Goal: Information Seeking & Learning: Learn about a topic

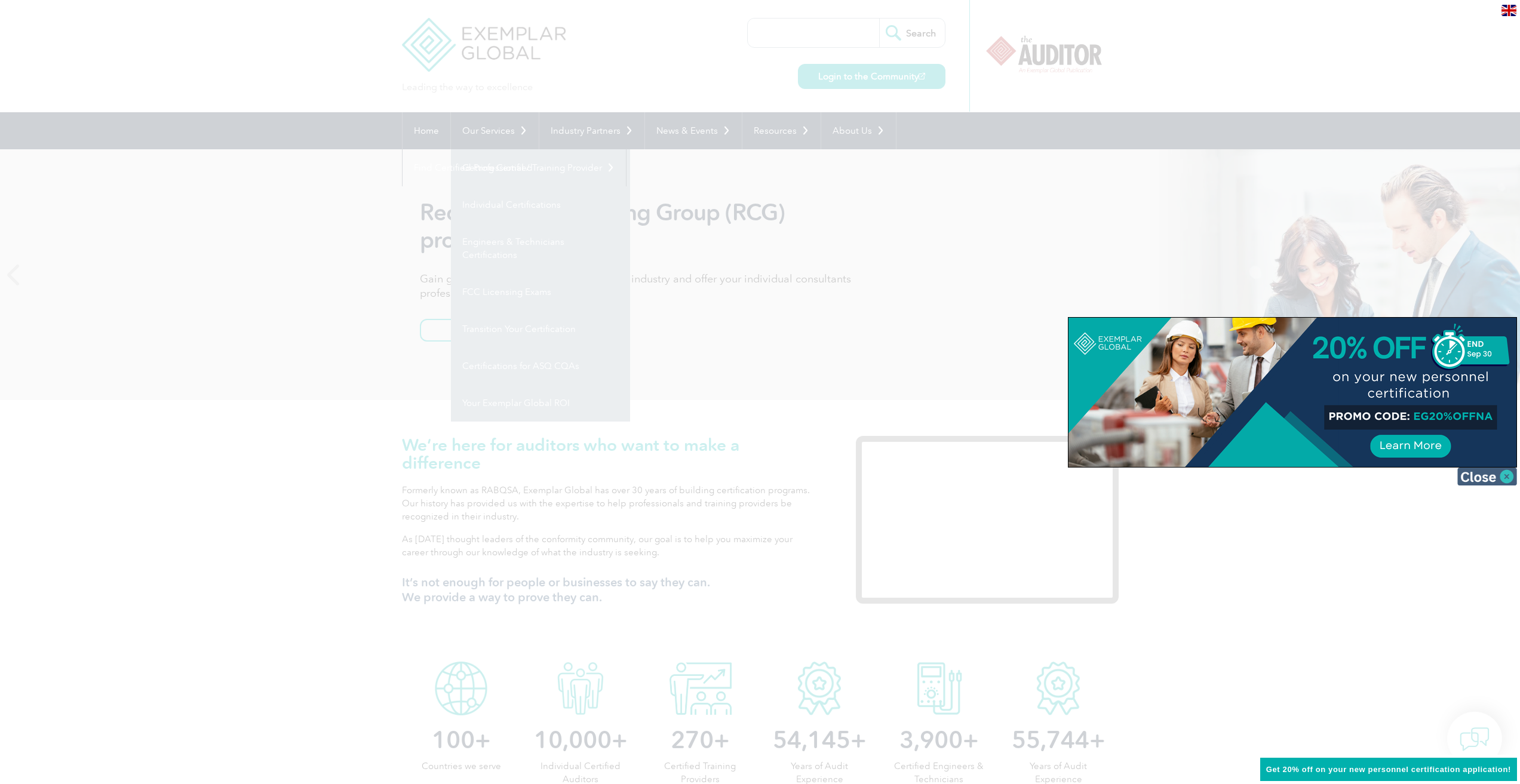
click at [1494, 474] on img at bounding box center [1487, 477] width 60 height 18
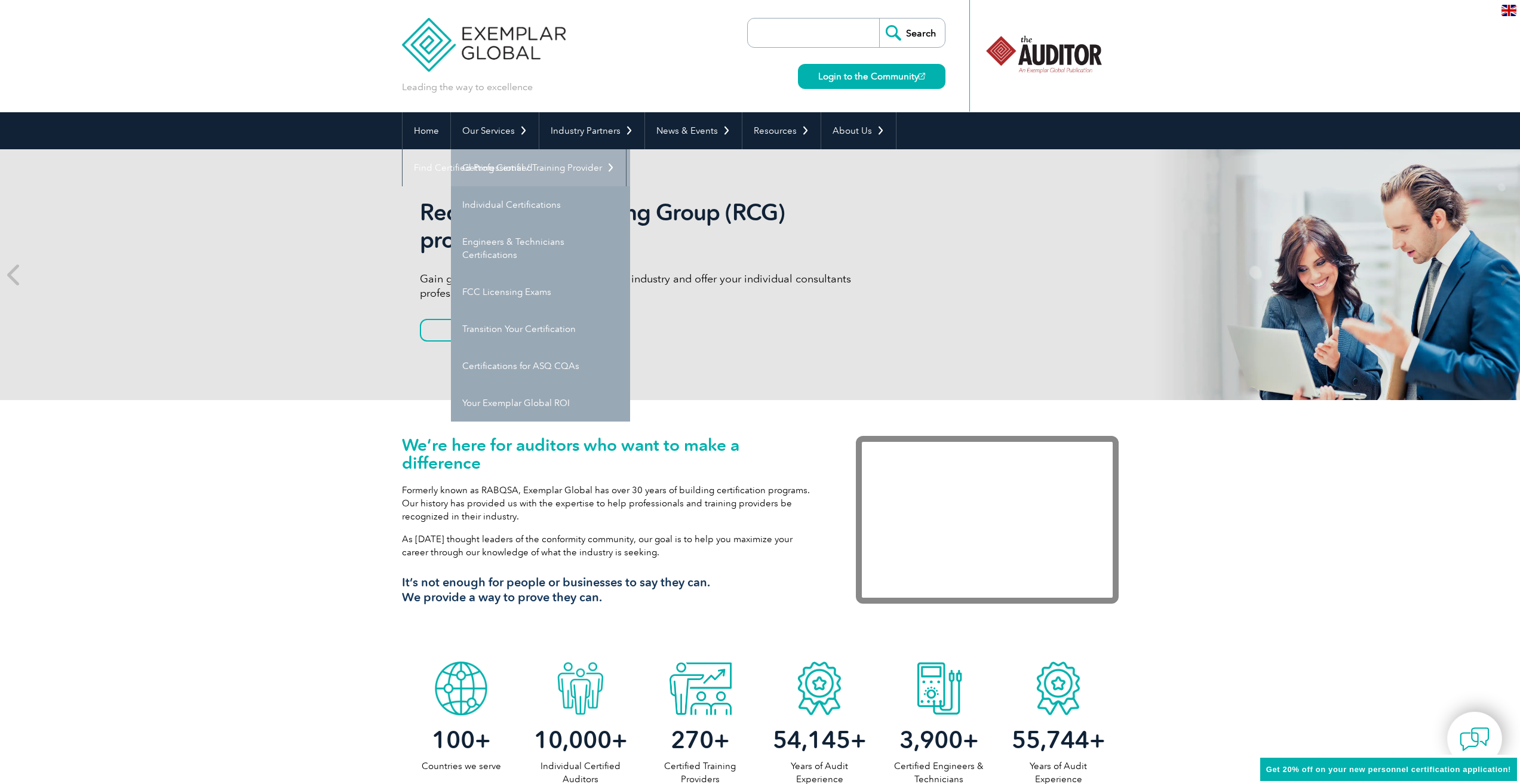
click at [481, 163] on link "Getting Certified" at bounding box center [541, 168] width 179 height 37
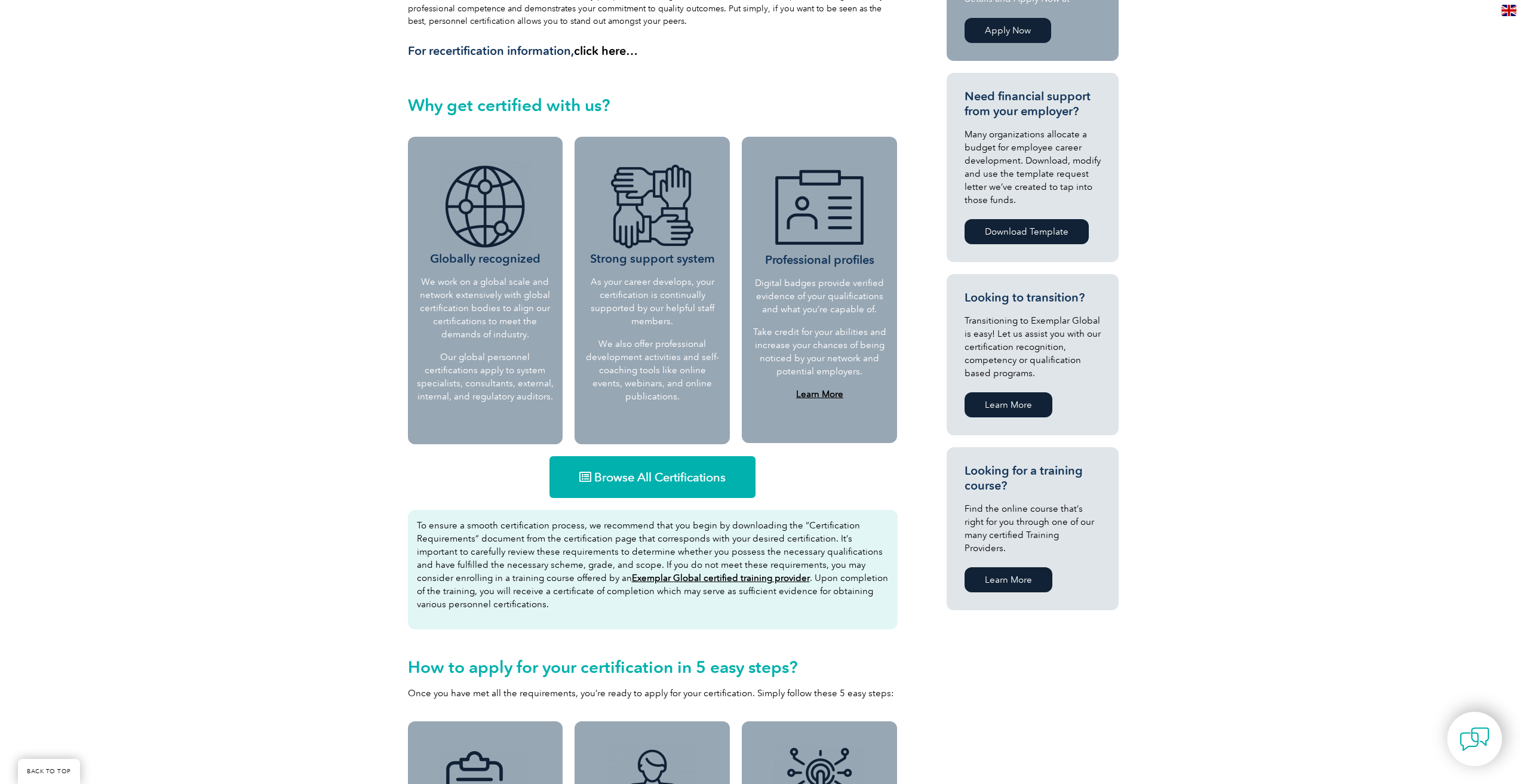
scroll to position [385, 0]
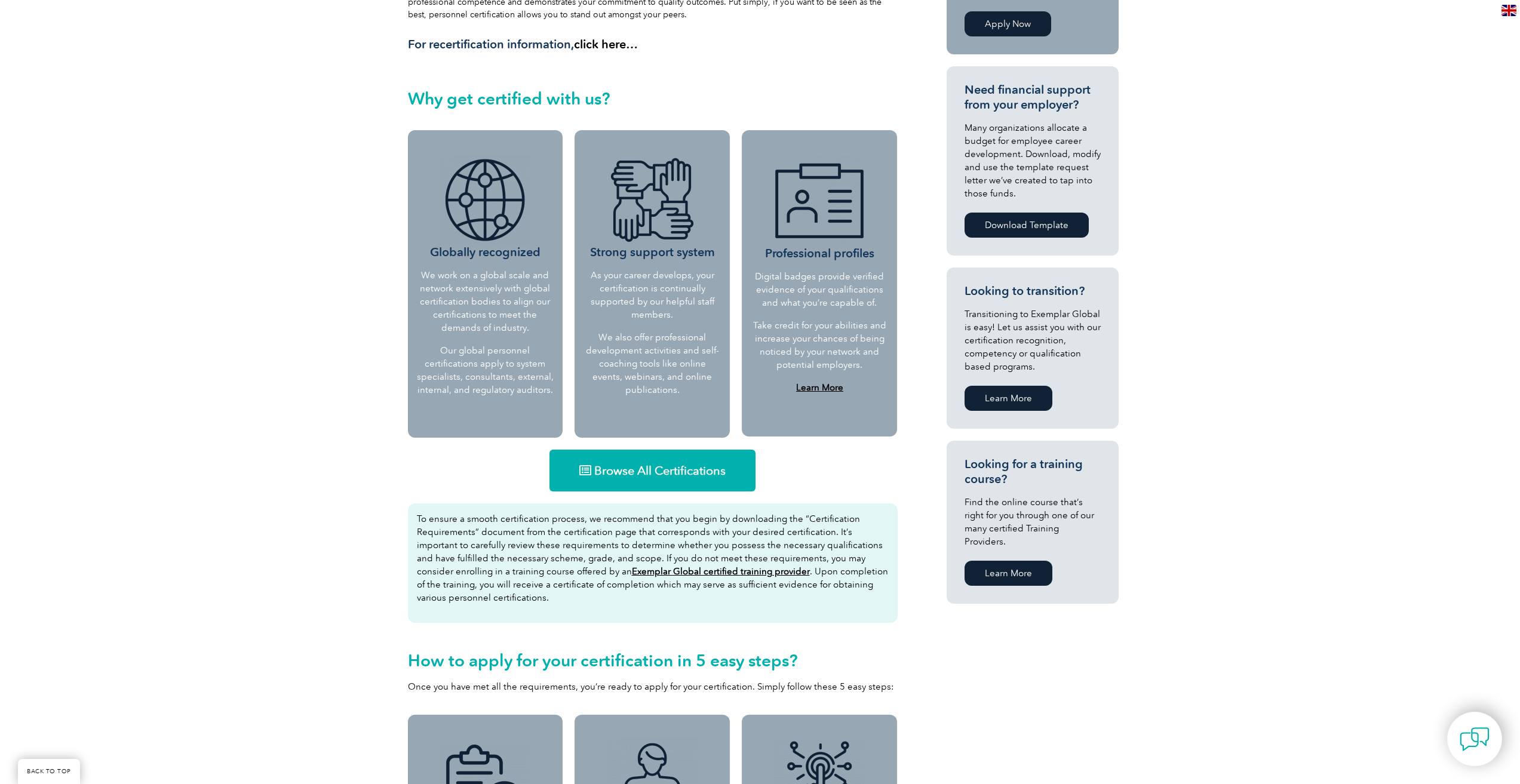
click at [812, 364] on p "Take credit for your abilities and increase your chances of being noticed by yo…" at bounding box center [819, 346] width 135 height 53
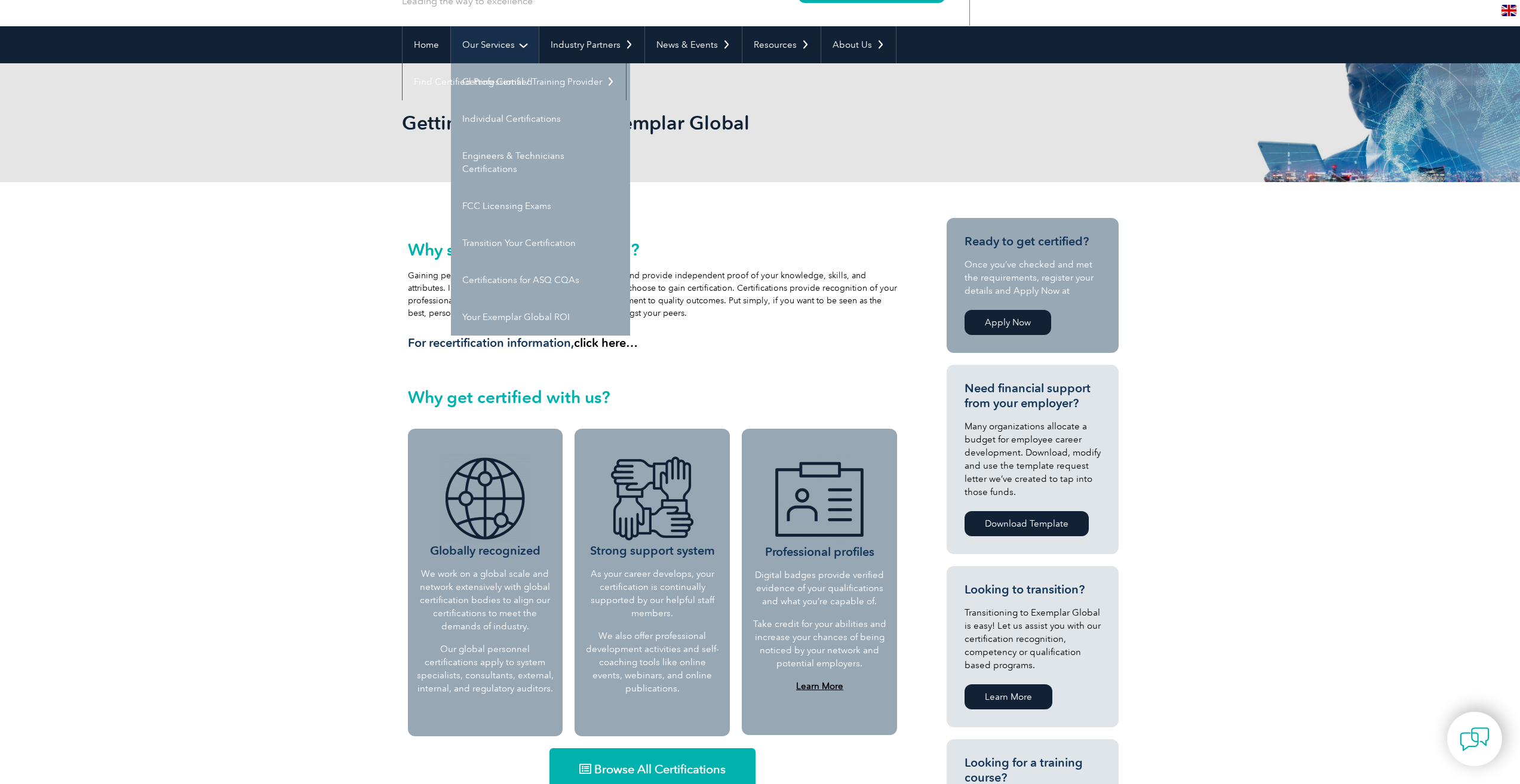
click at [522, 36] on link "Our Services" at bounding box center [495, 45] width 88 height 37
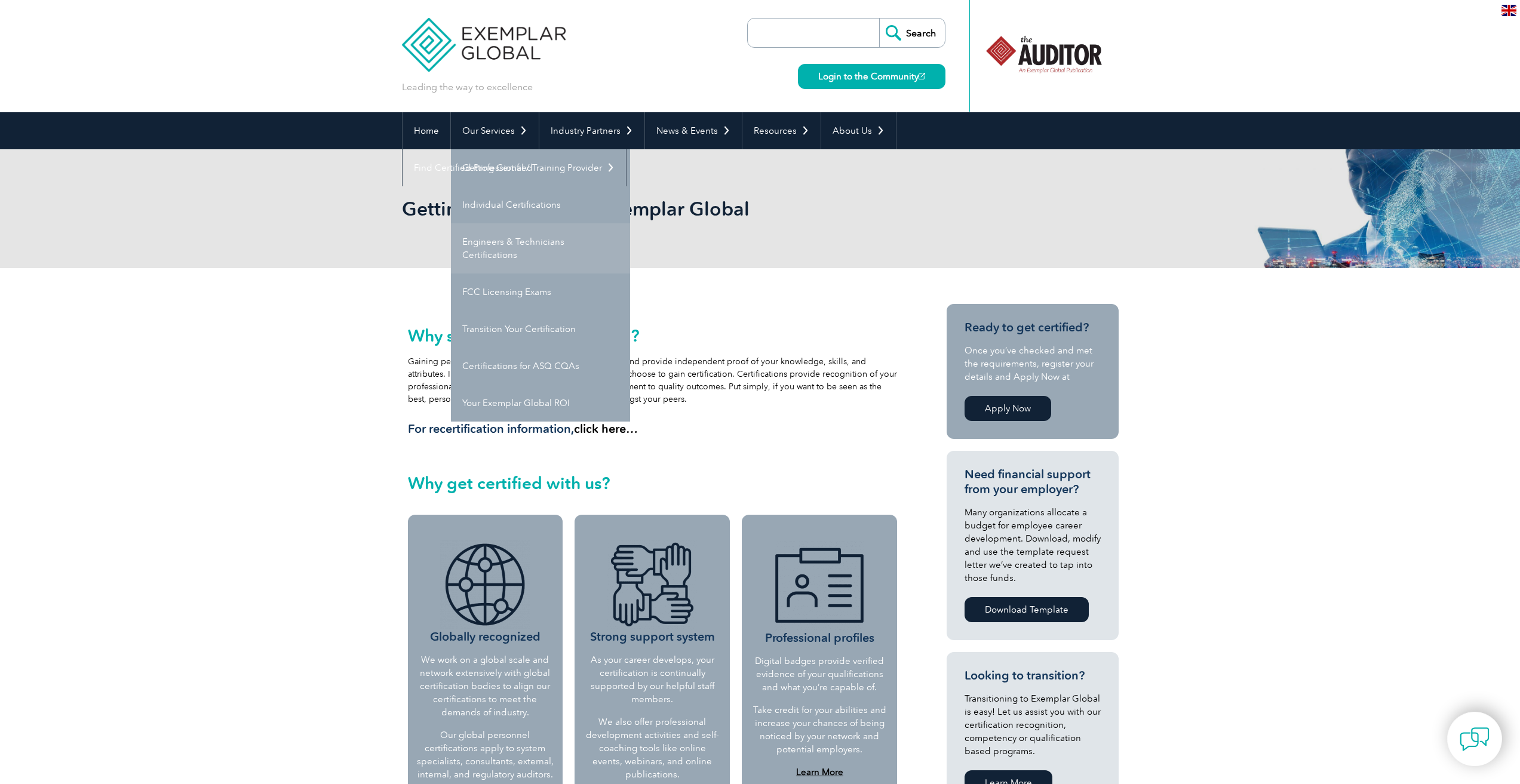
click at [502, 243] on link "Engineers & Technicians Certifications" at bounding box center [541, 248] width 179 height 50
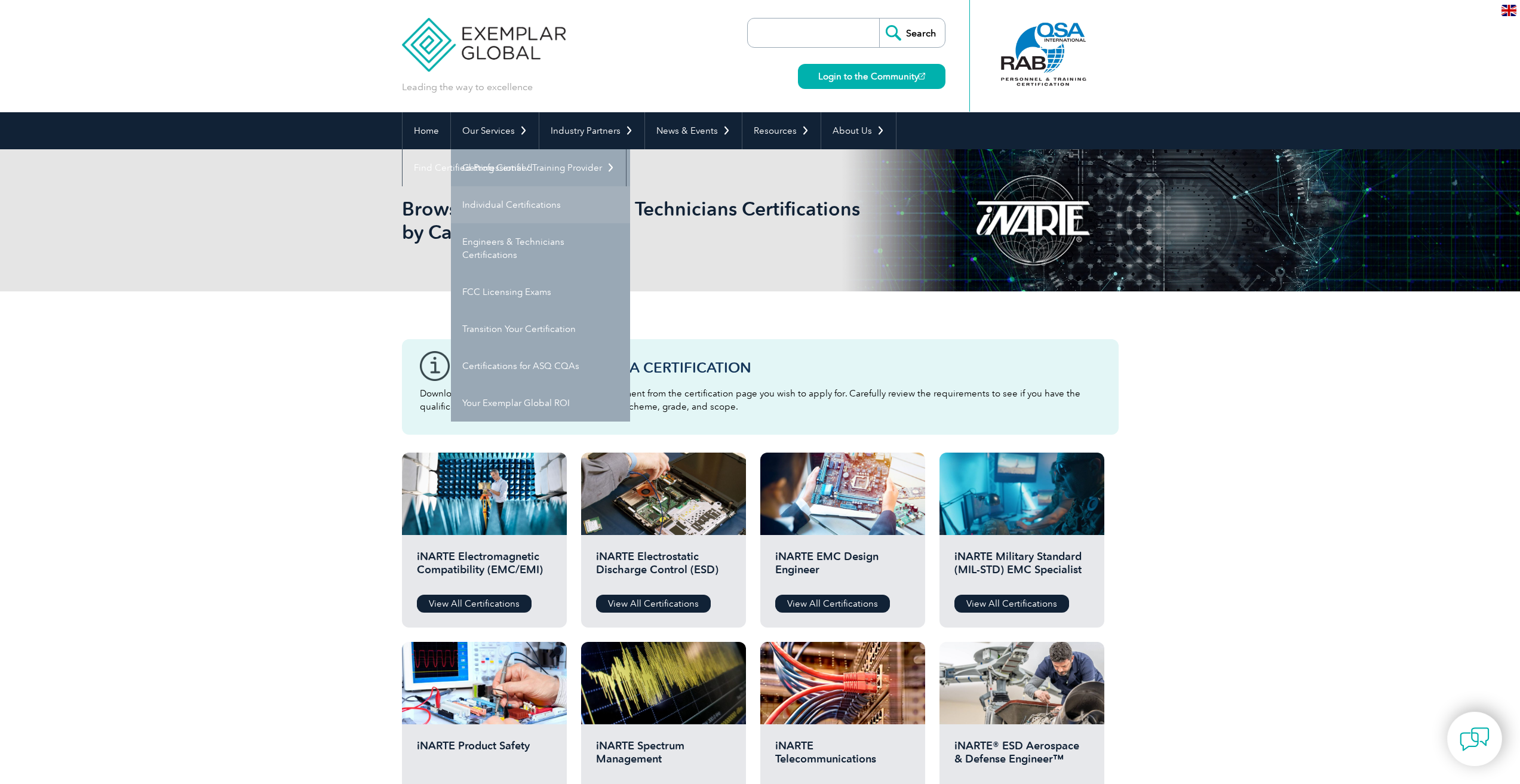
click at [483, 203] on link "Individual Certifications" at bounding box center [541, 205] width 179 height 37
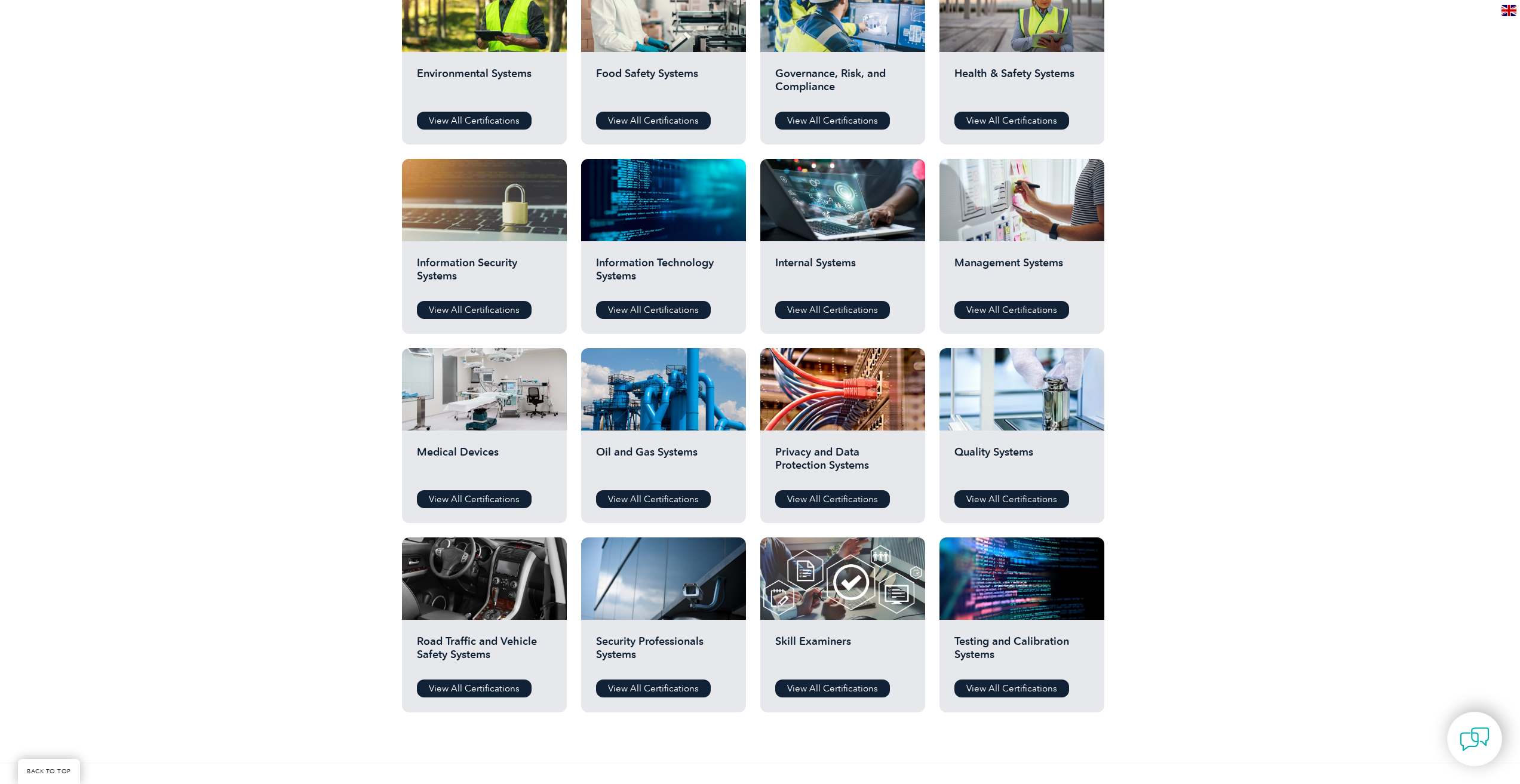
scroll to position [598, 0]
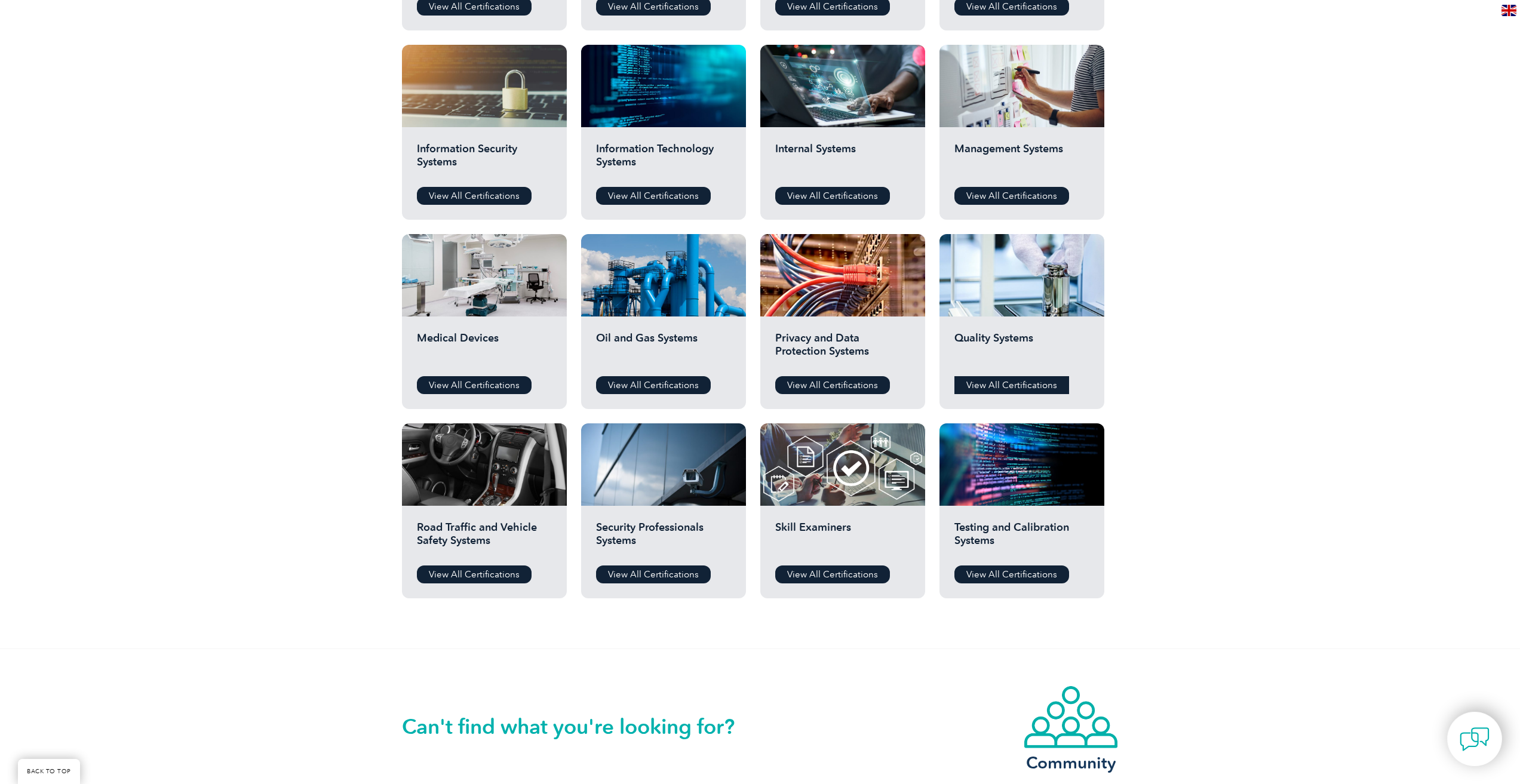
click at [974, 378] on link "View All Certifications" at bounding box center [1011, 385] width 115 height 18
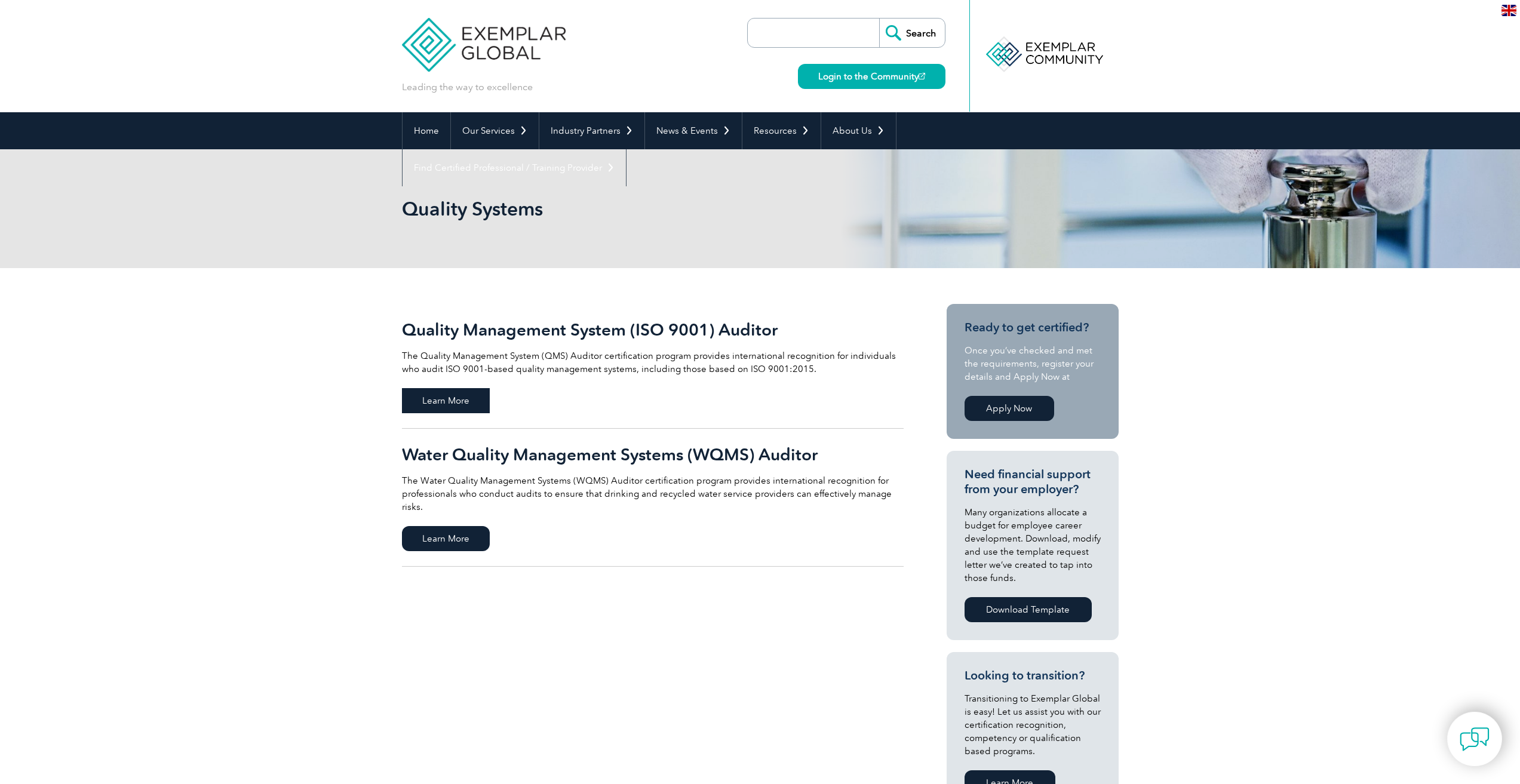
click at [450, 399] on span "Learn More" at bounding box center [446, 401] width 88 height 25
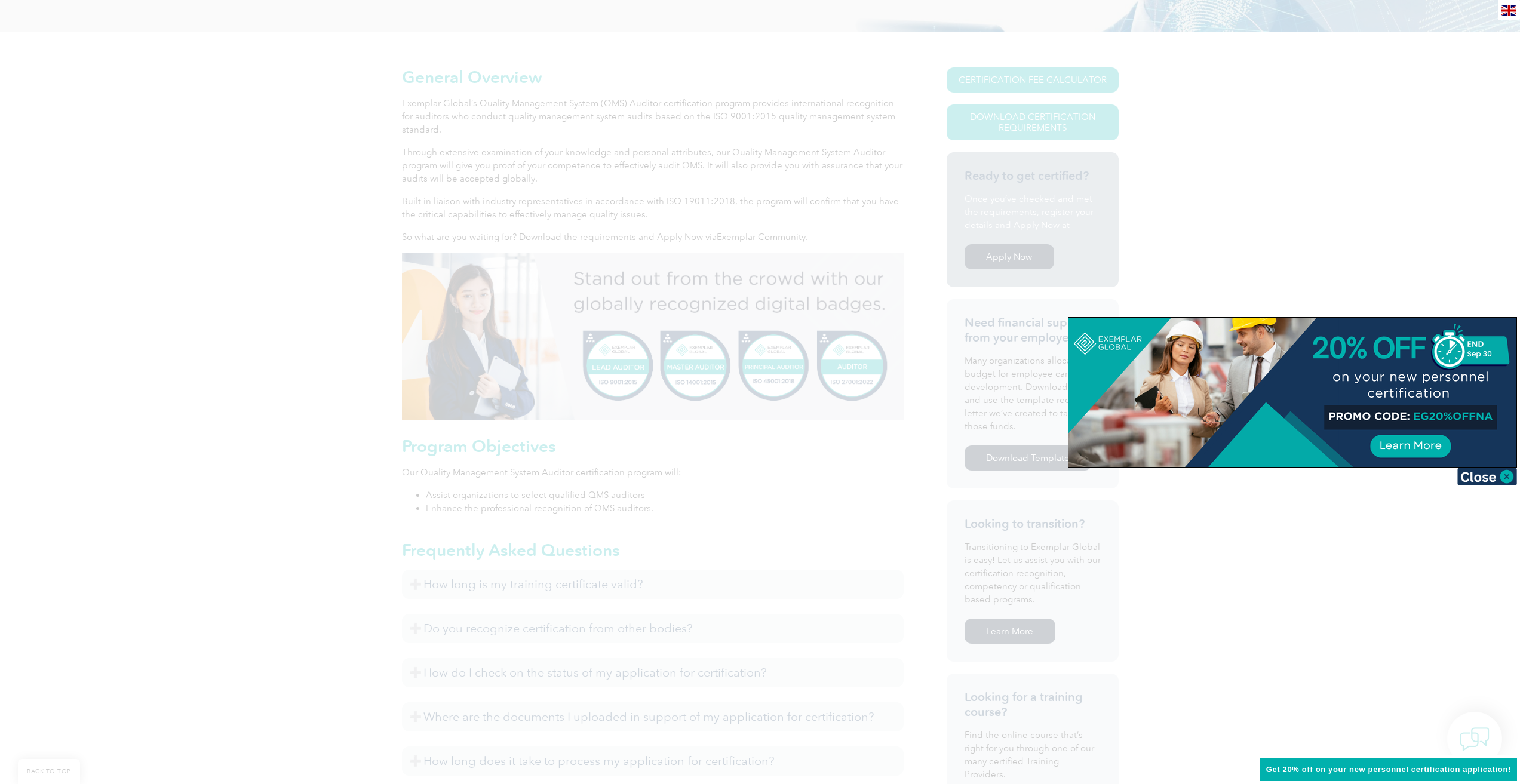
scroll to position [362, 0]
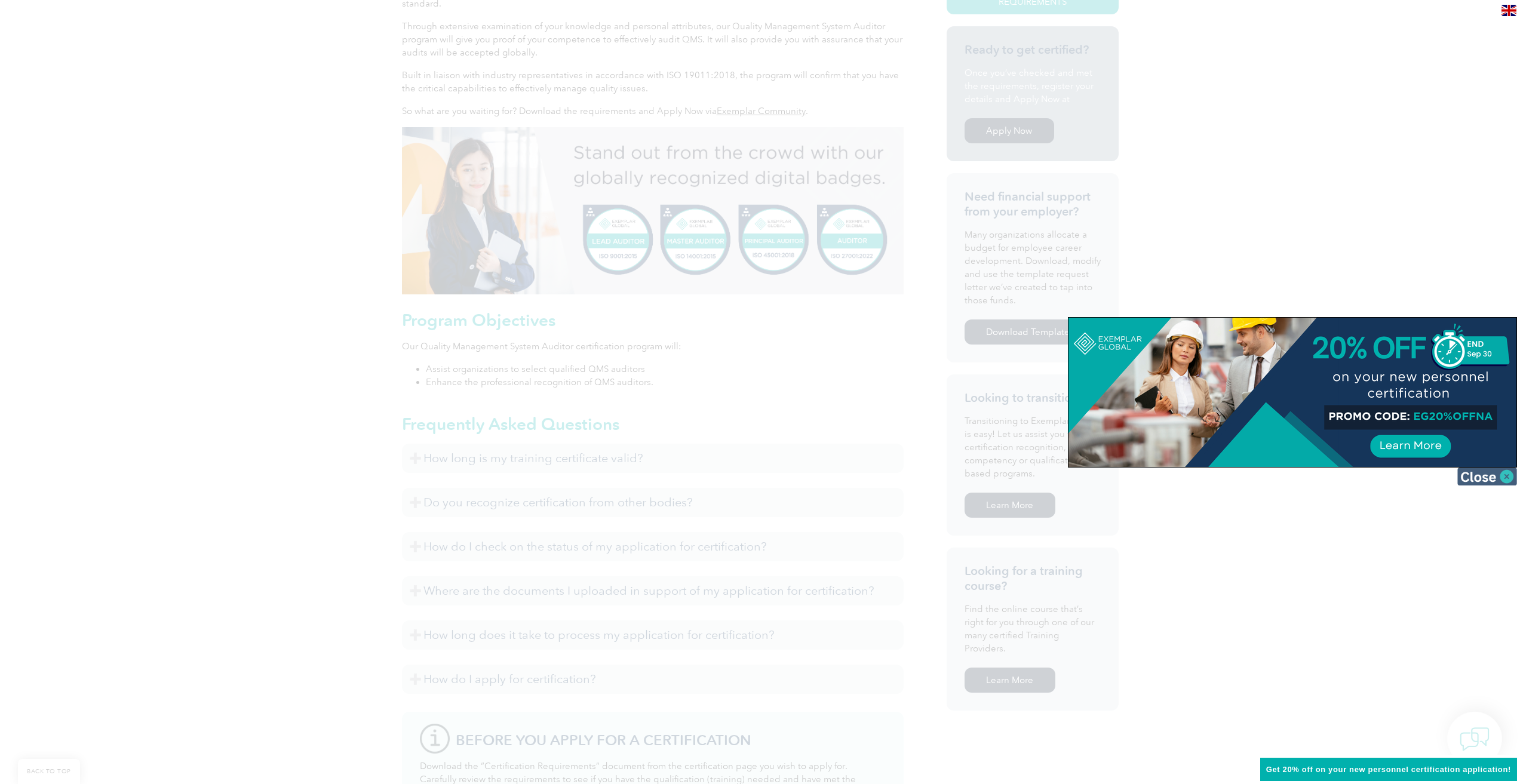
click at [1494, 483] on img at bounding box center [1487, 477] width 60 height 18
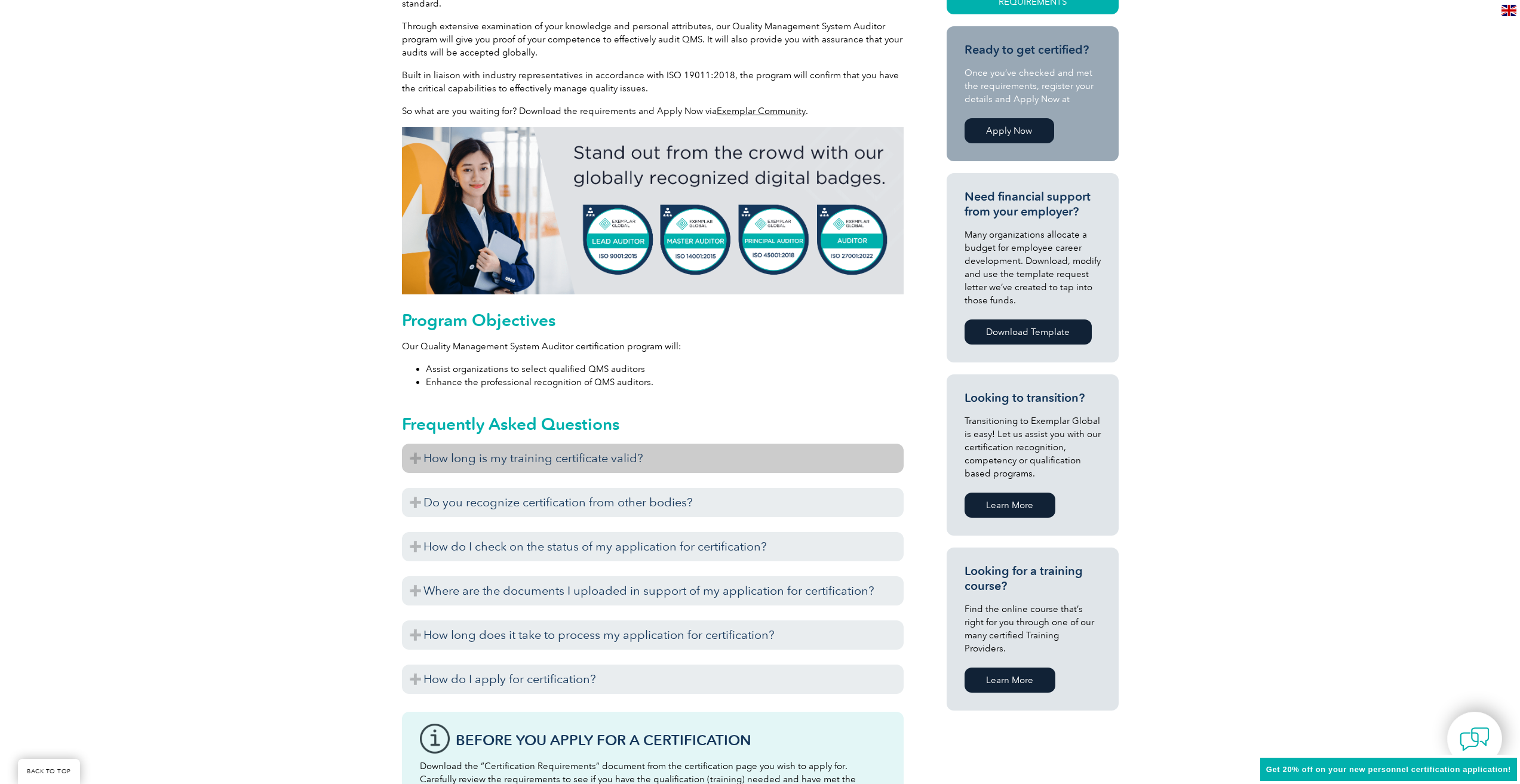
click at [593, 470] on h3 "How long is my training certificate valid?" at bounding box center [653, 458] width 502 height 29
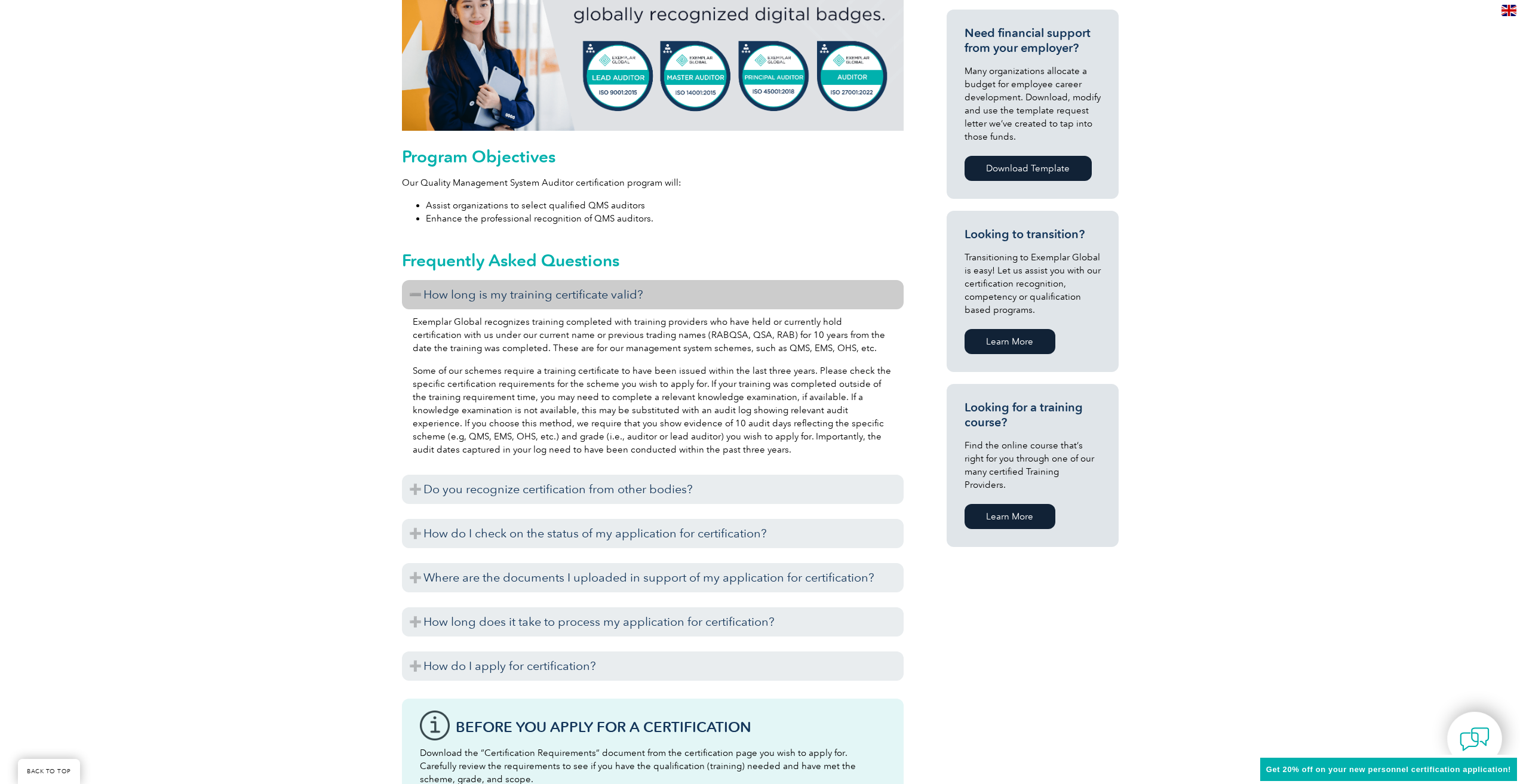
scroll to position [542, 0]
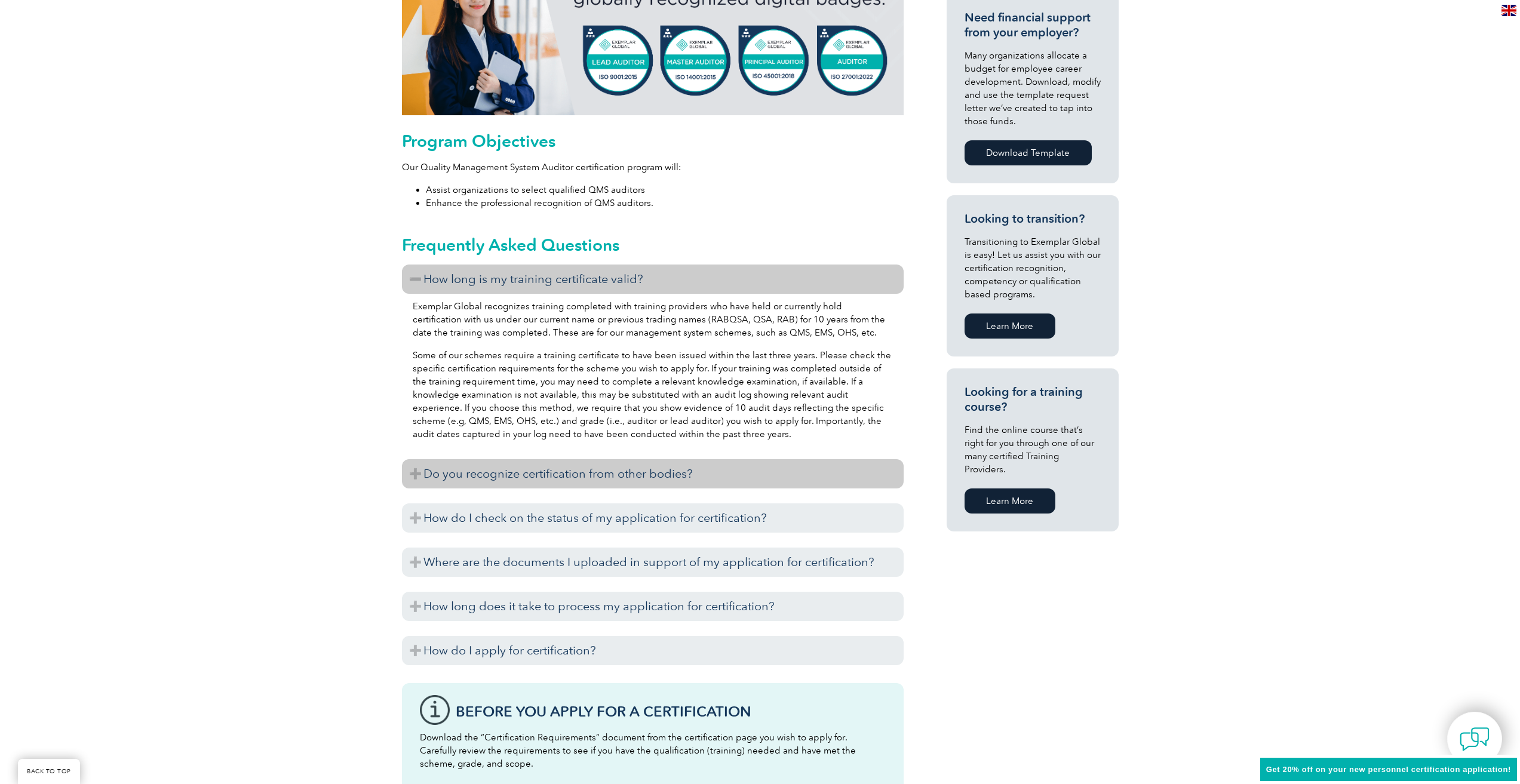
click at [527, 471] on h3 "Do you recognize certification from other bodies?" at bounding box center [653, 474] width 502 height 29
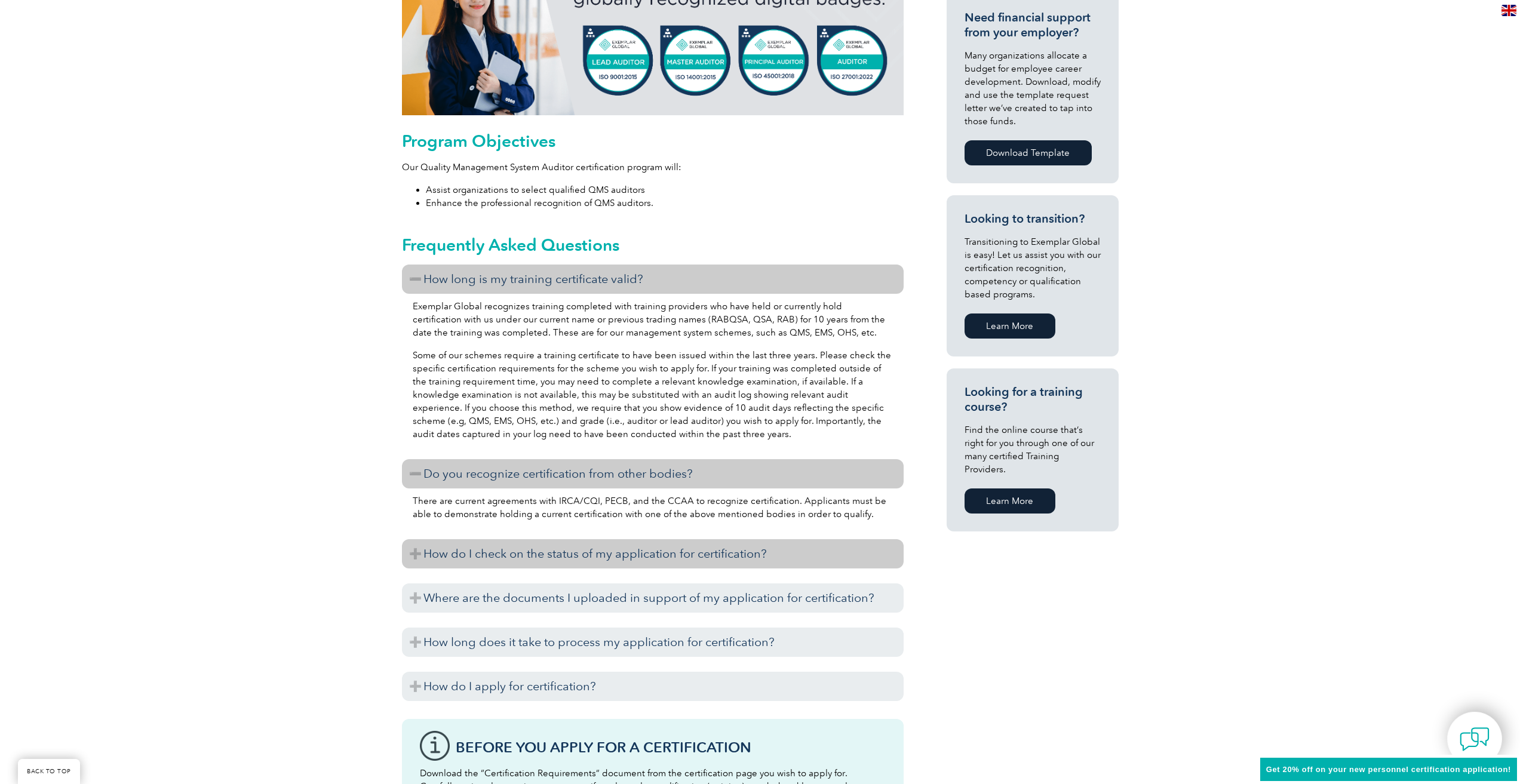
click at [570, 557] on h3 "How do I check on the status of my application for certification?" at bounding box center [653, 554] width 502 height 29
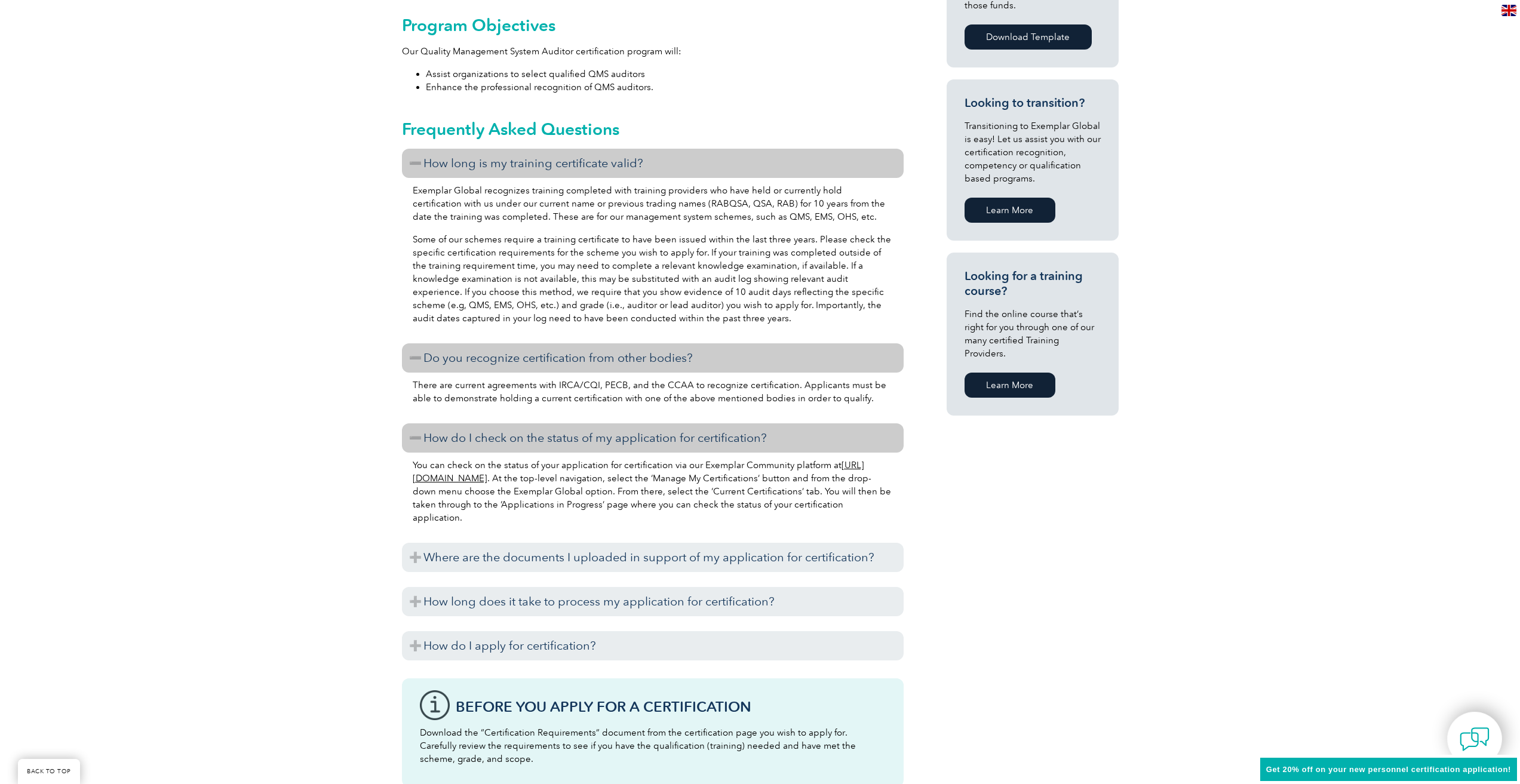
scroll to position [662, 0]
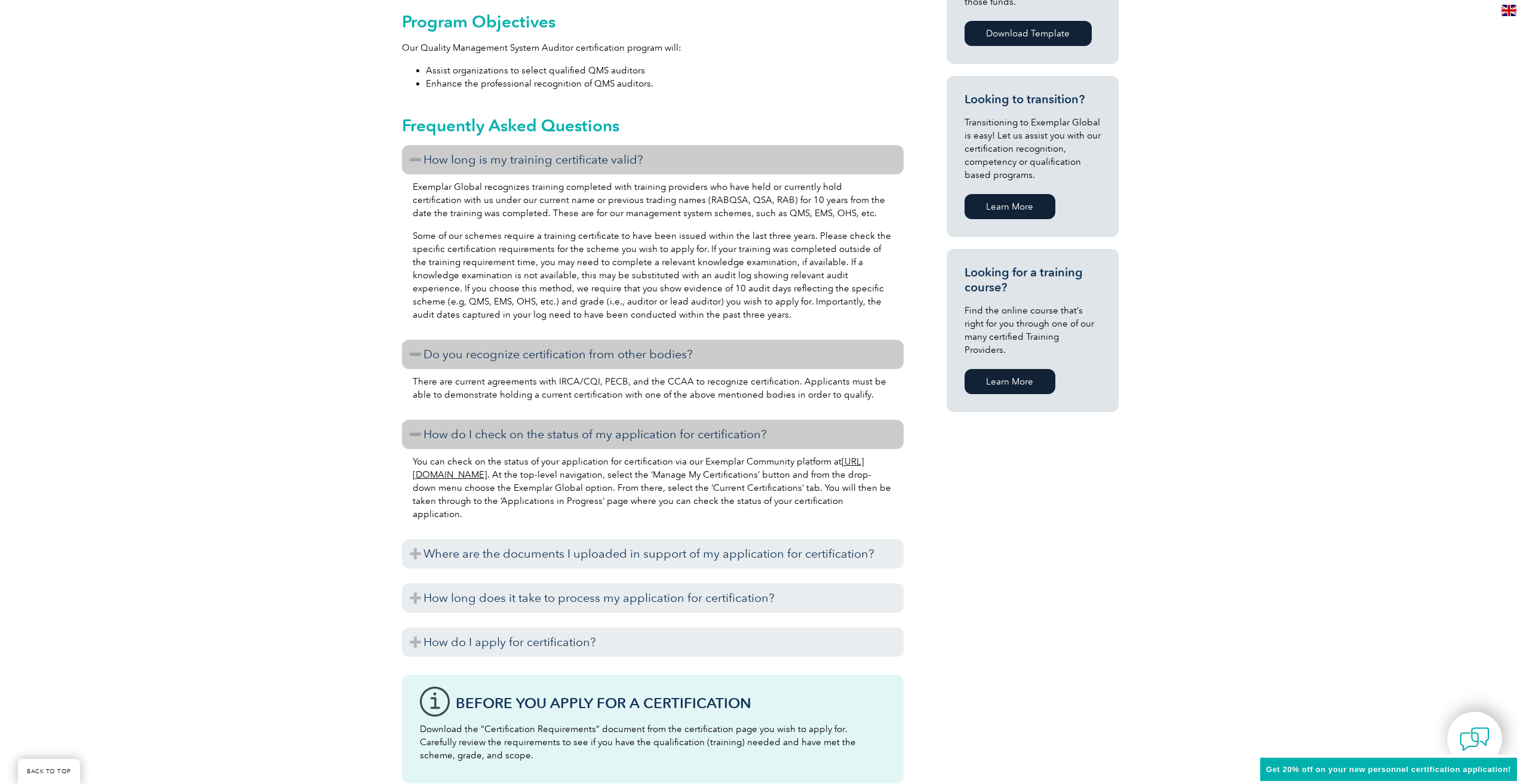
click at [575, 550] on h3 "Where are the documents I uploaded in support of my application for certificati…" at bounding box center [653, 554] width 502 height 29
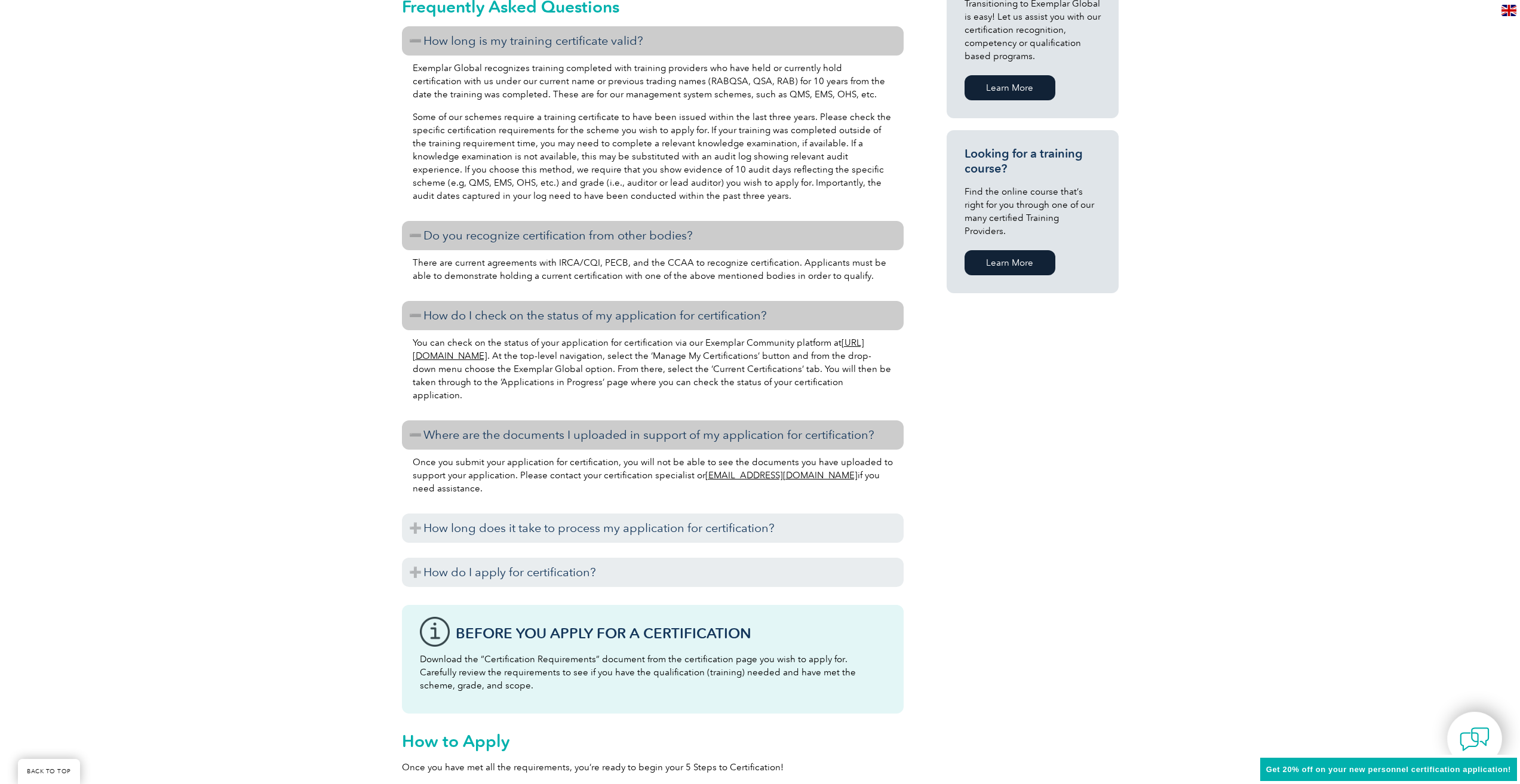
scroll to position [781, 0]
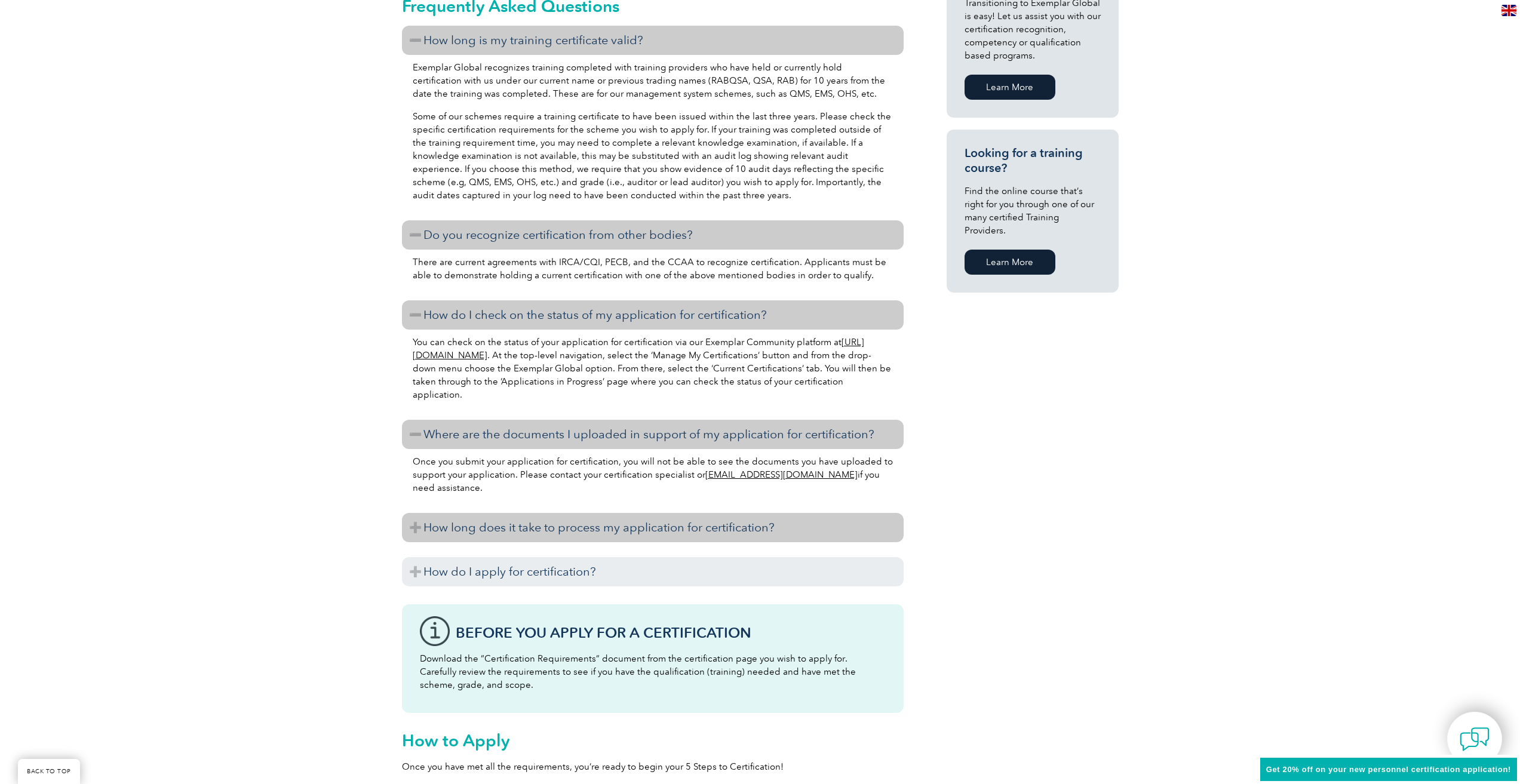
click at [577, 541] on h3 "How long does it take to process my application for certification?" at bounding box center [653, 528] width 502 height 29
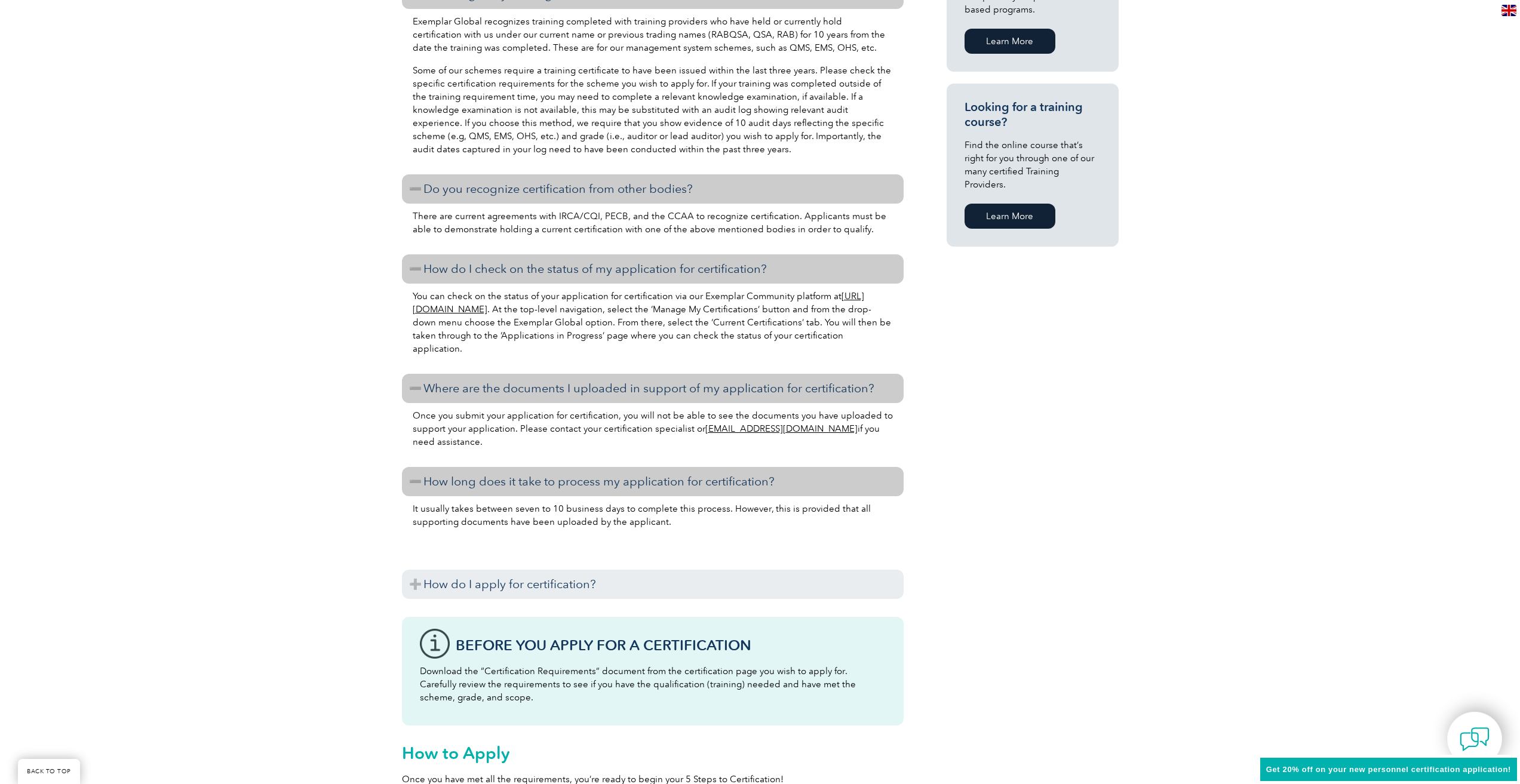
scroll to position [900, 0]
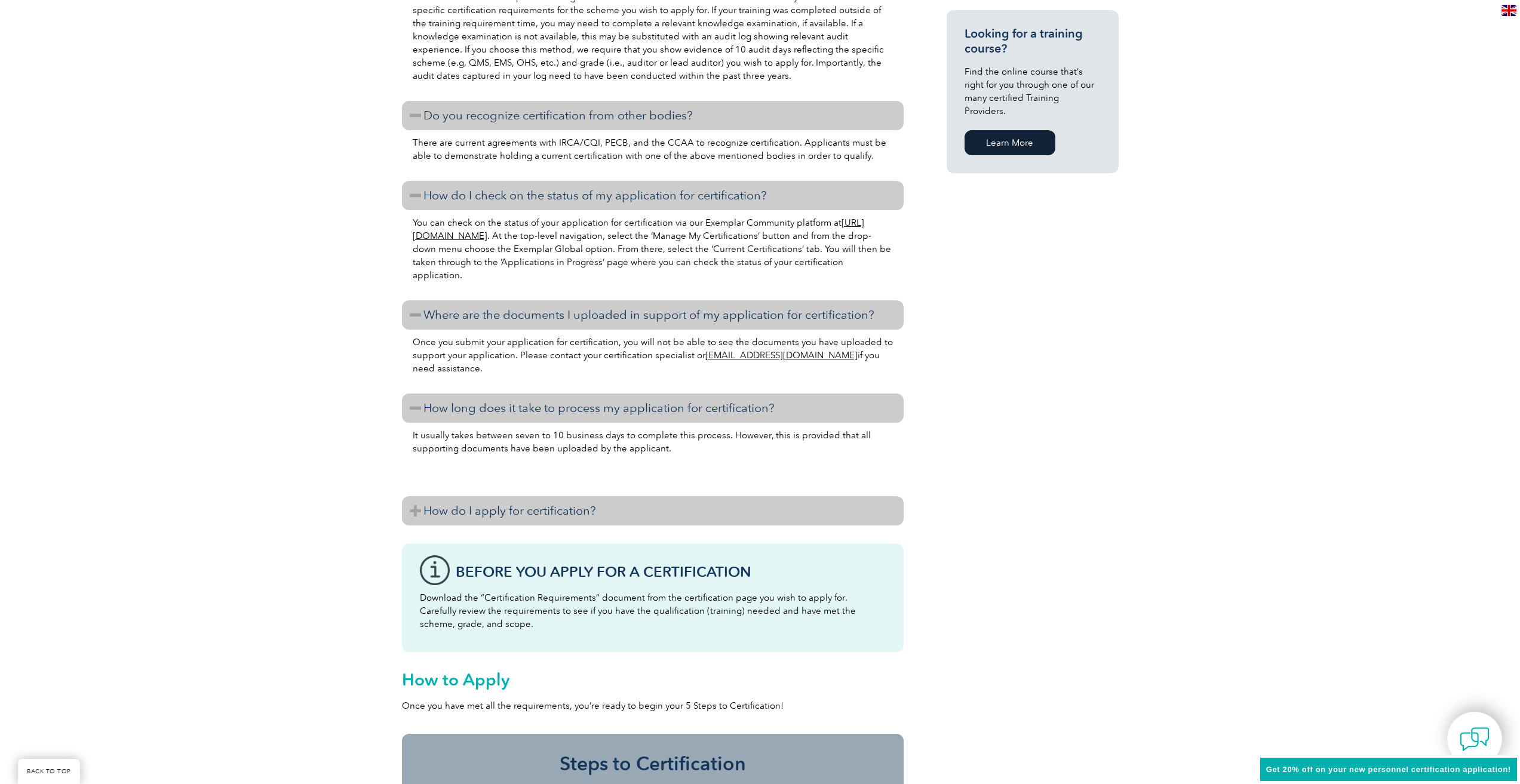
click at [603, 505] on h3 "How do I apply for certification?" at bounding box center [653, 511] width 502 height 29
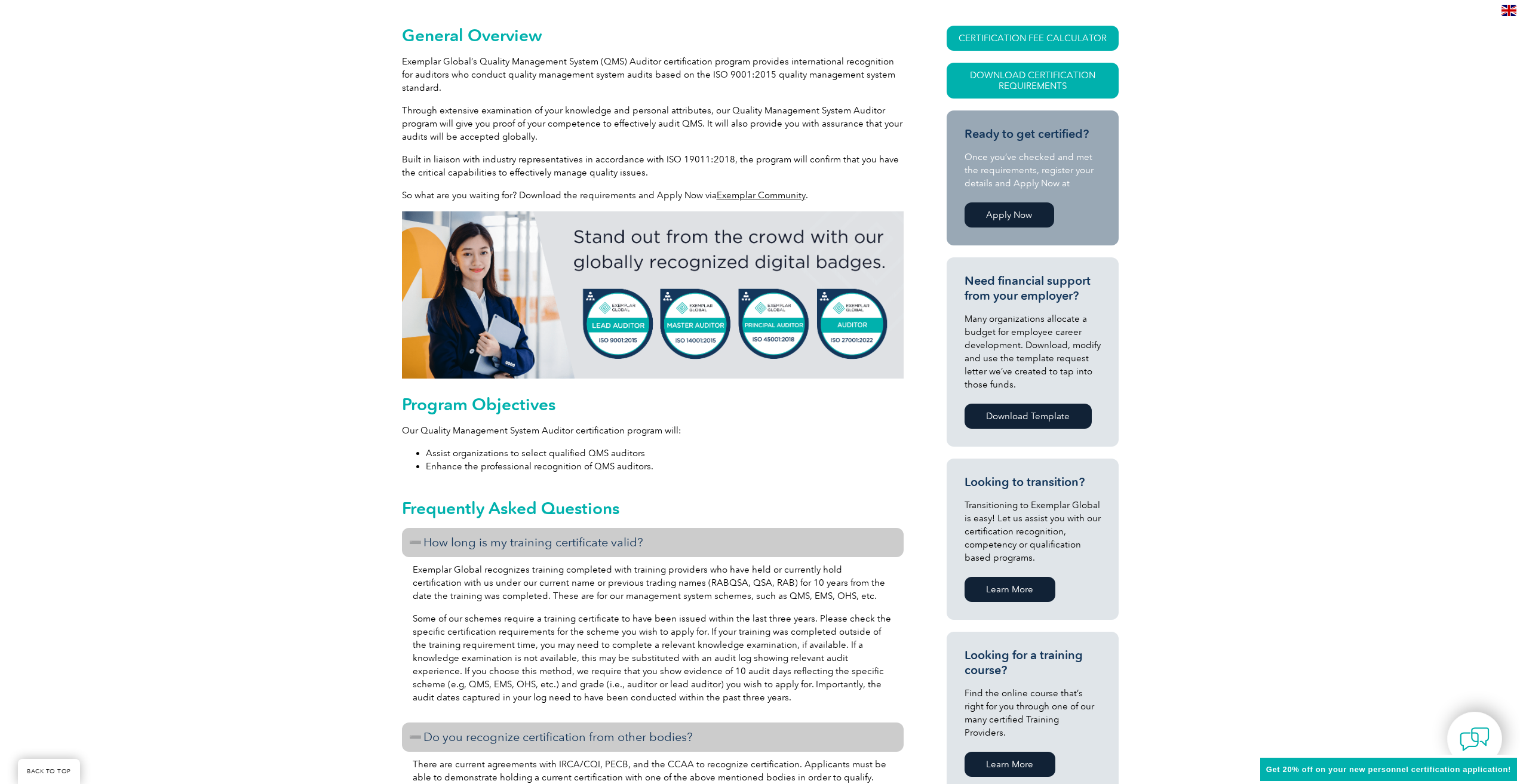
scroll to position [0, 0]
